Goal: Check status: Check status

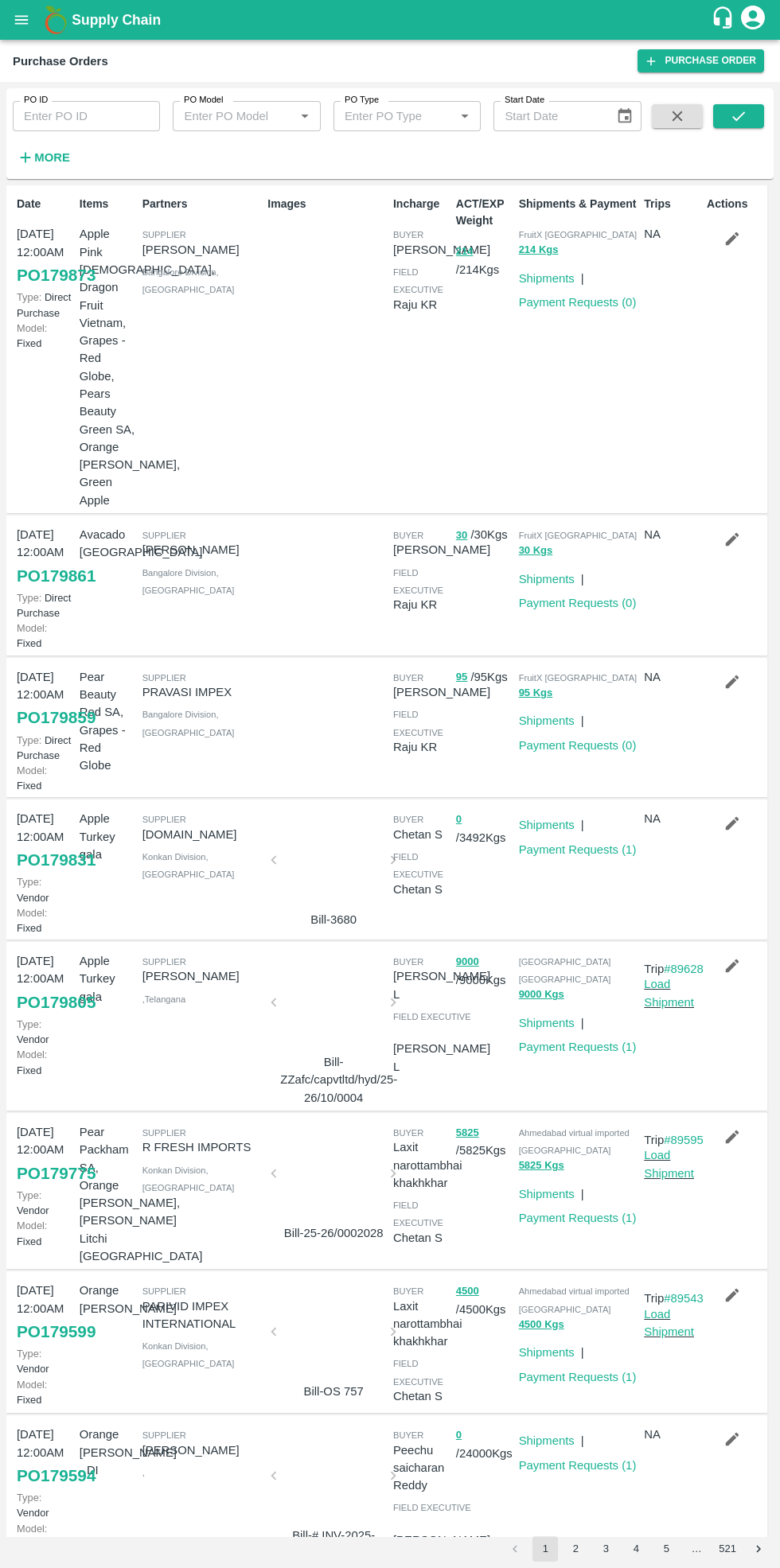
click at [59, 152] on strong "More" at bounding box center [52, 158] width 36 height 13
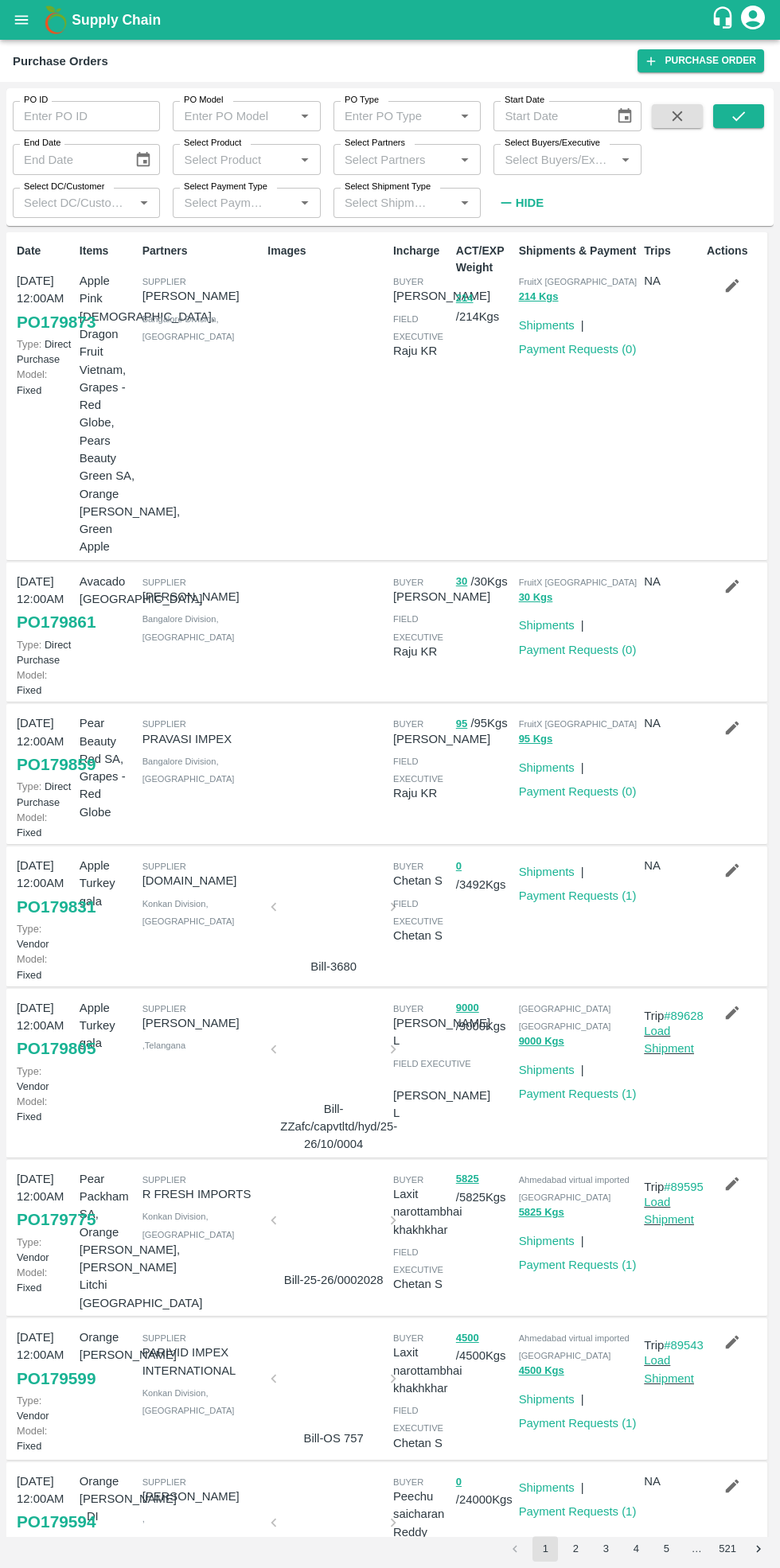
click at [416, 159] on input "Select Partners" at bounding box center [394, 159] width 111 height 21
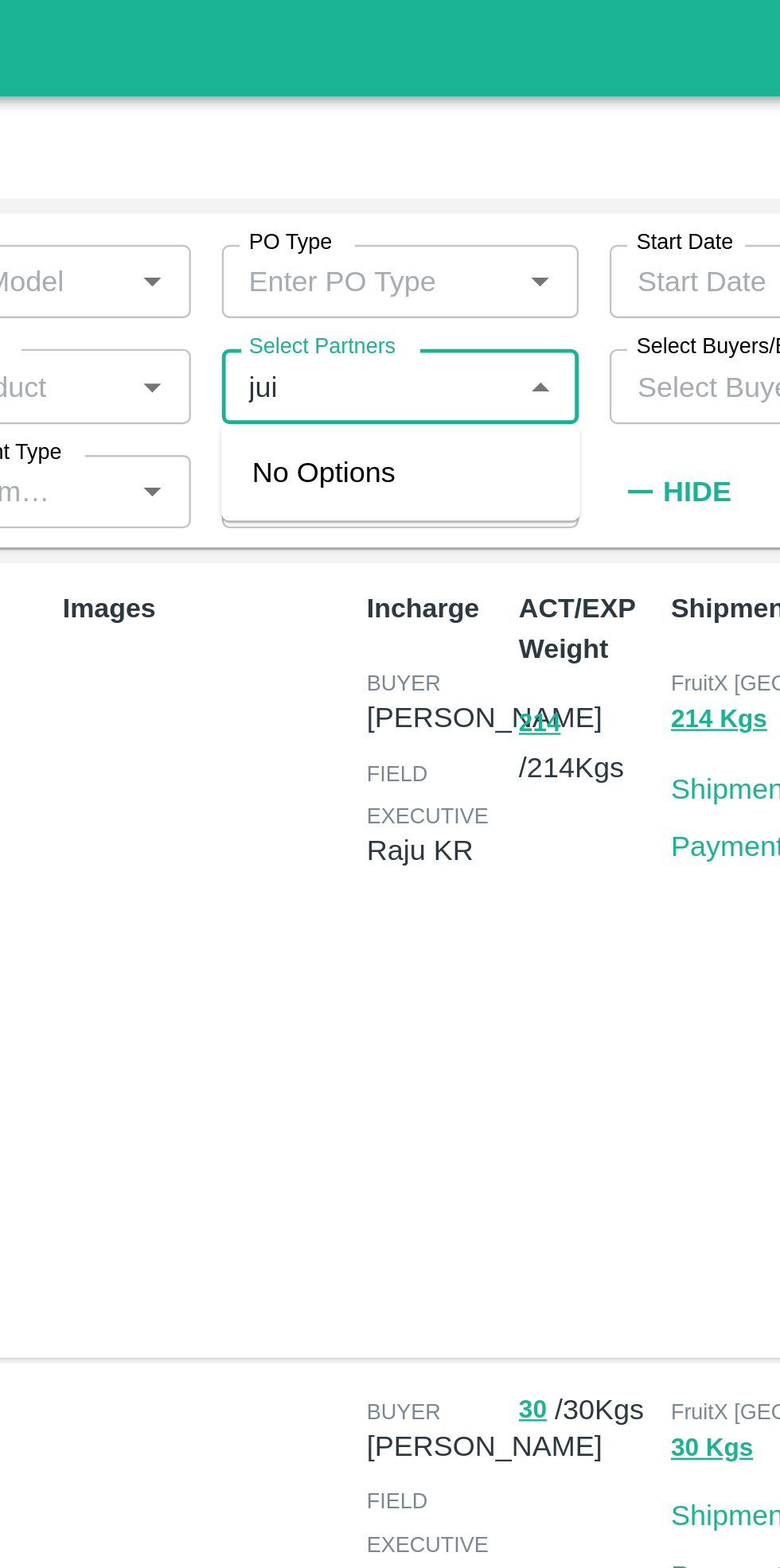
type input "juicy"
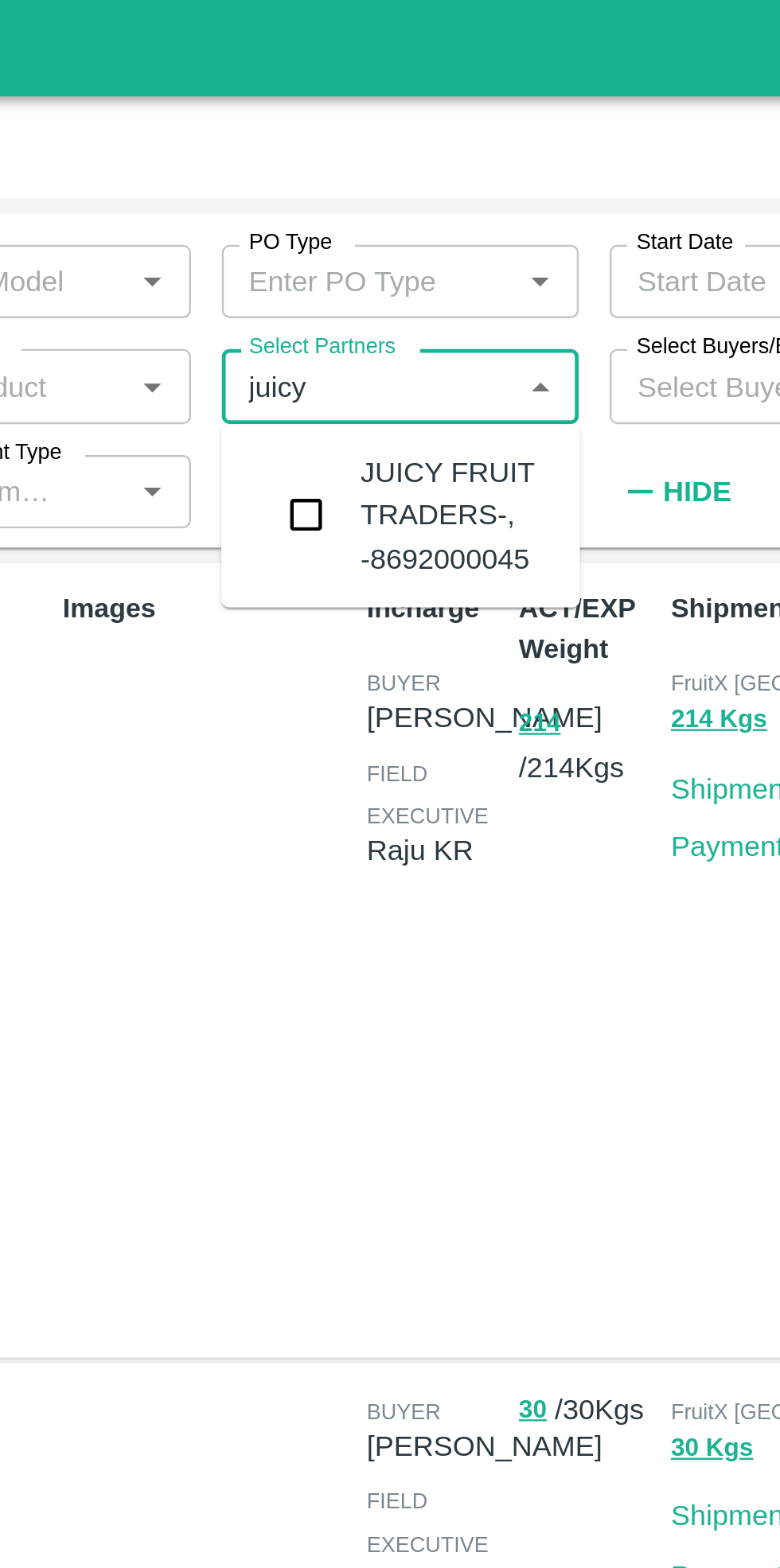
click at [383, 207] on input "checkbox" at bounding box center [369, 212] width 32 height 32
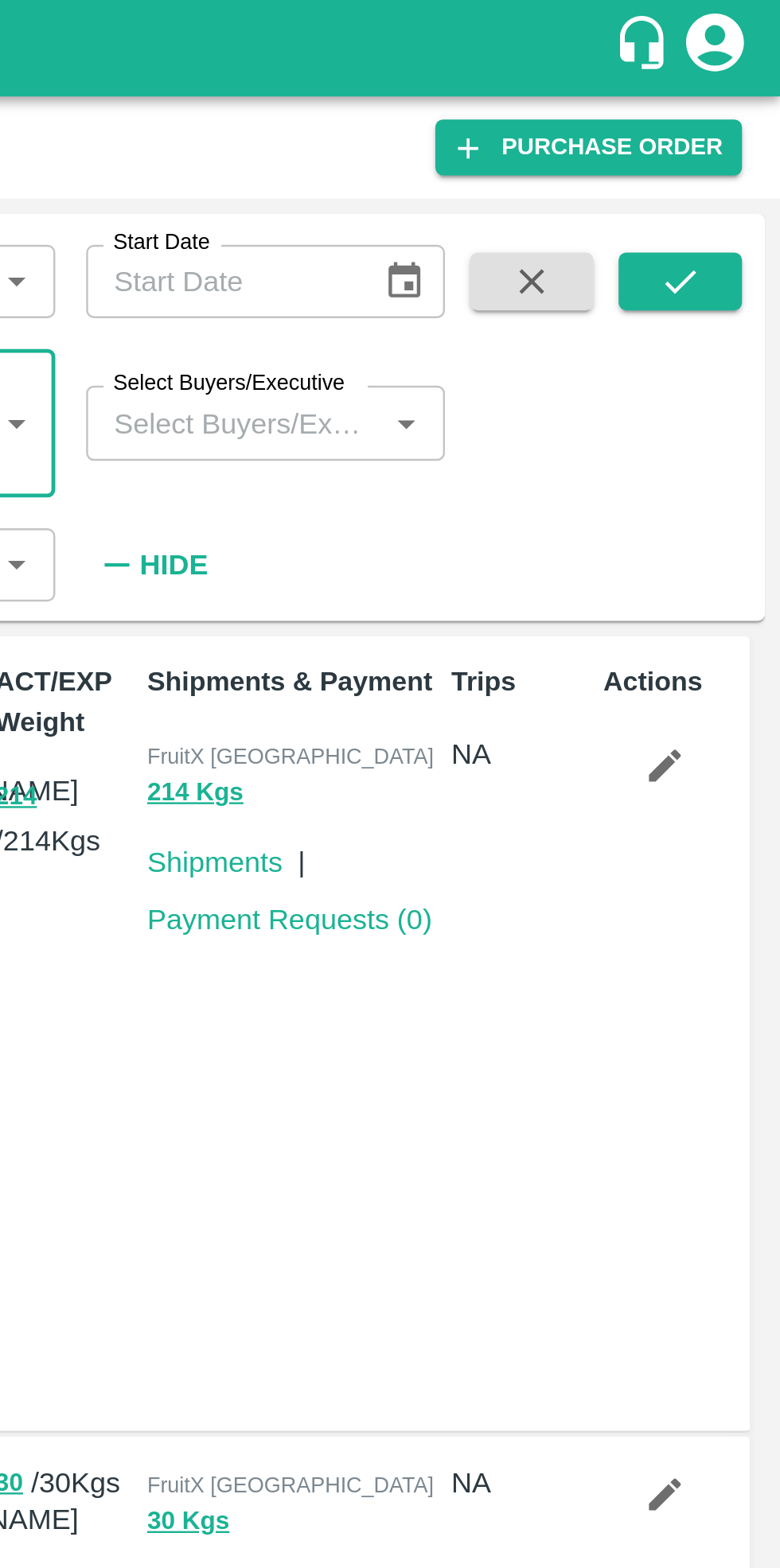
click at [739, 116] on icon "submit" at bounding box center [738, 116] width 13 height 10
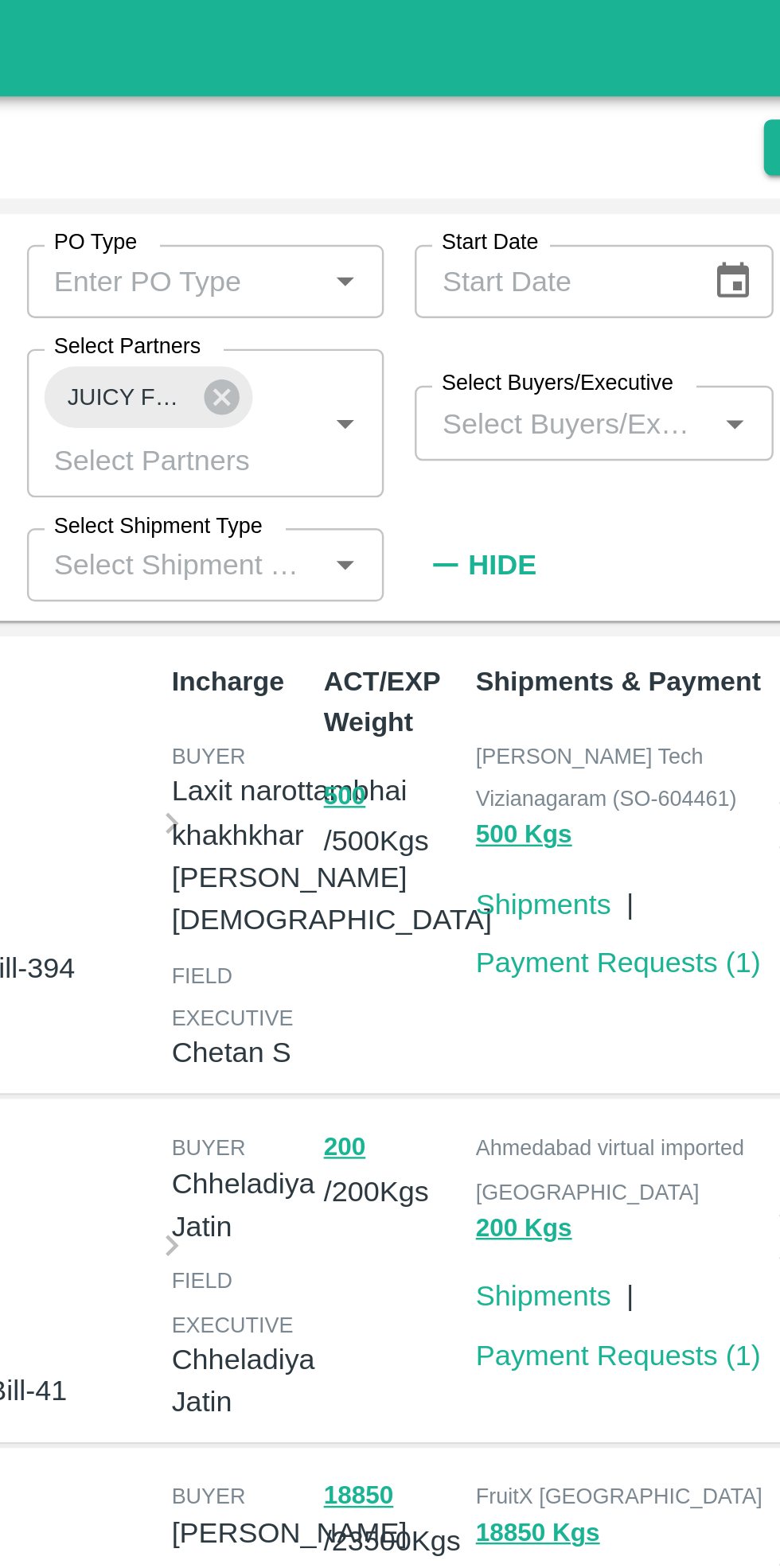
click at [584, 396] on link "Payment Requests ( 1 )" at bounding box center [577, 397] width 118 height 13
